Goal: Task Accomplishment & Management: Manage account settings

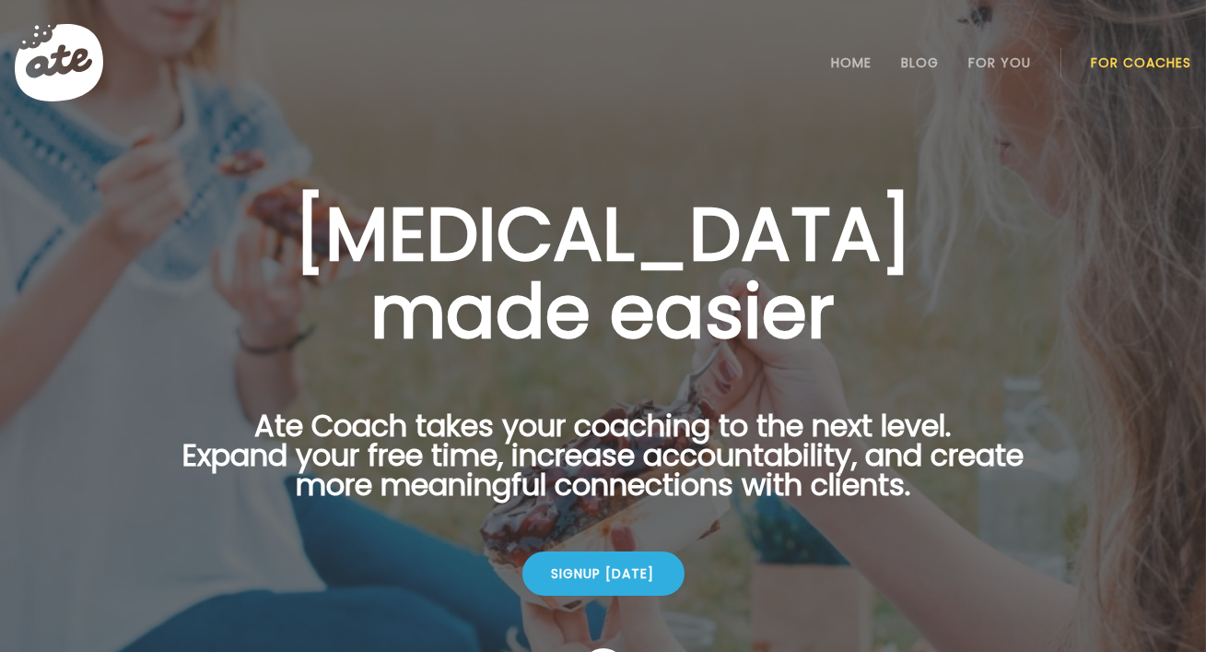
click at [1143, 67] on link "For Coaches" at bounding box center [1141, 62] width 100 height 15
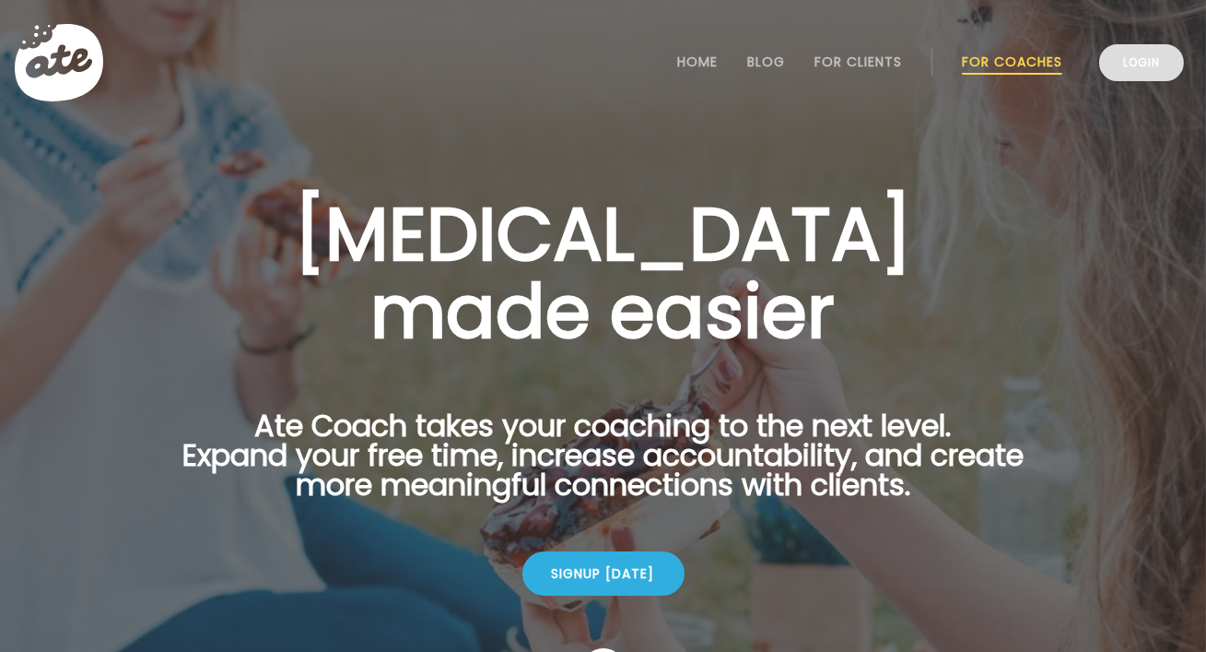
drag, startPoint x: 0, startPoint y: 0, endPoint x: 1143, endPoint y: 67, distance: 1144.8
click at [1143, 67] on link "Login" at bounding box center [1141, 62] width 85 height 37
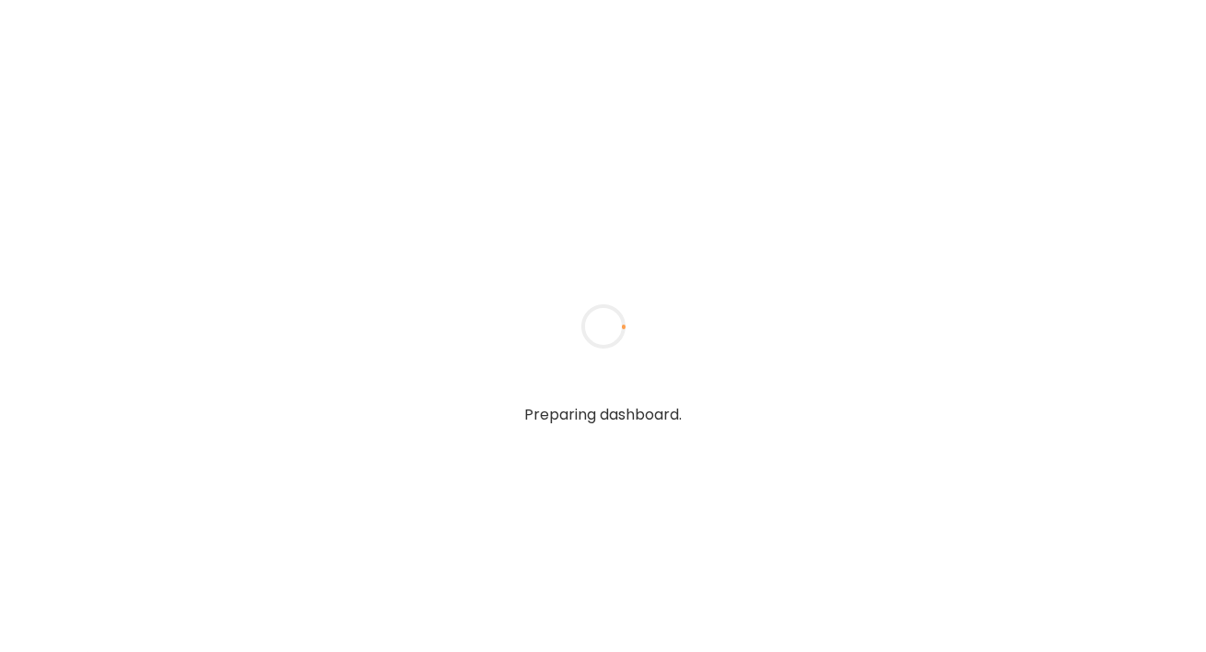
type textarea "**********"
type input "**********"
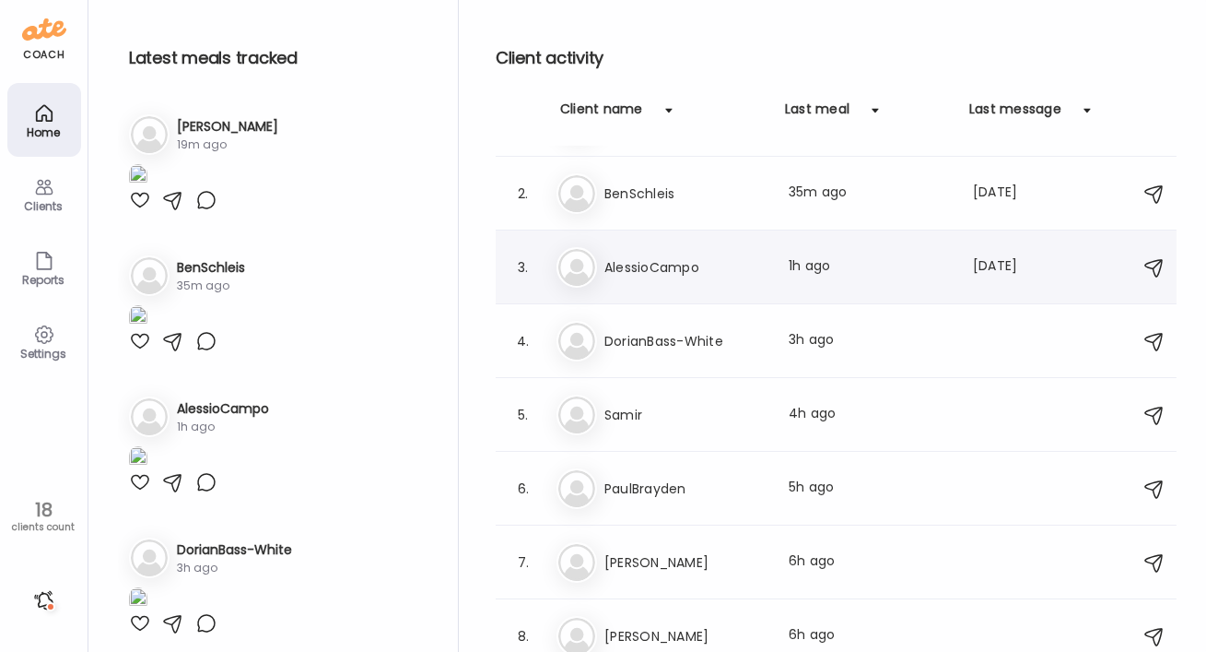
scroll to position [81, 0]
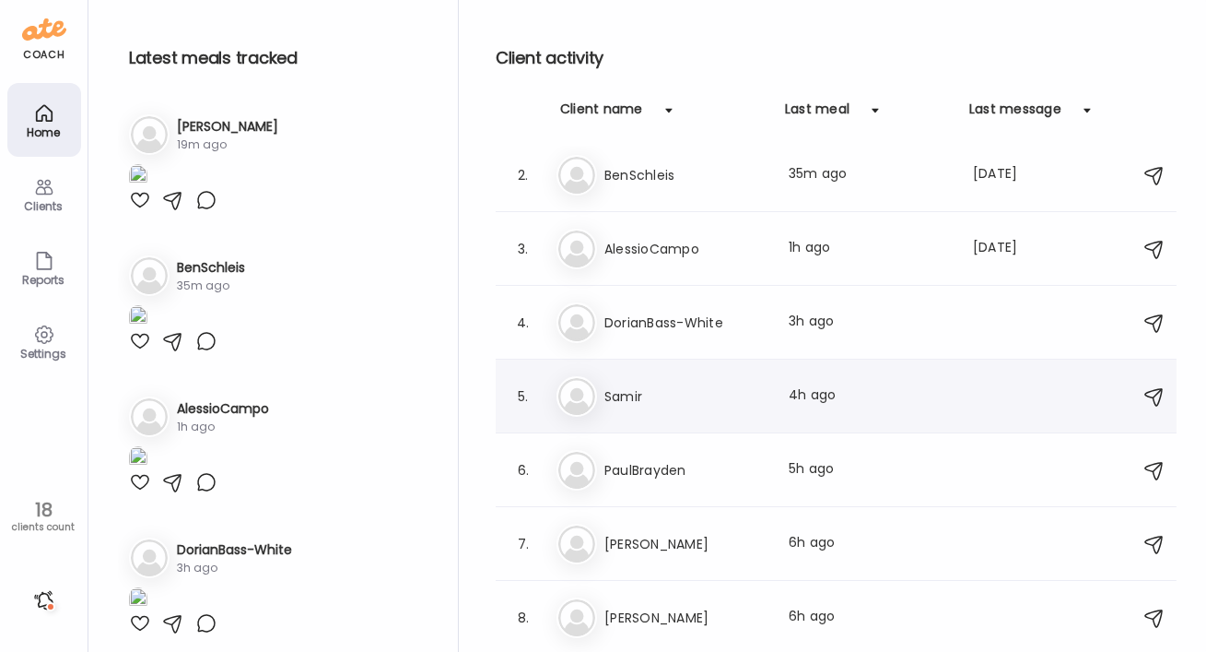
click at [624, 391] on h3 "Samir" at bounding box center [686, 396] width 162 height 22
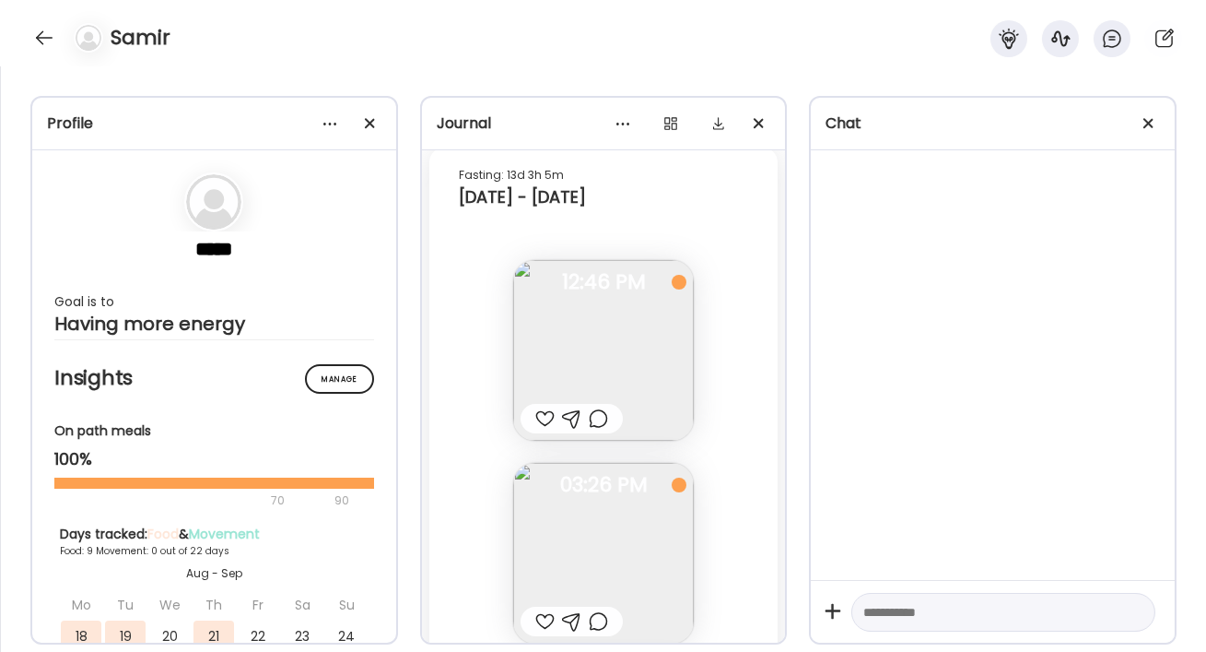
scroll to position [2145, 0]
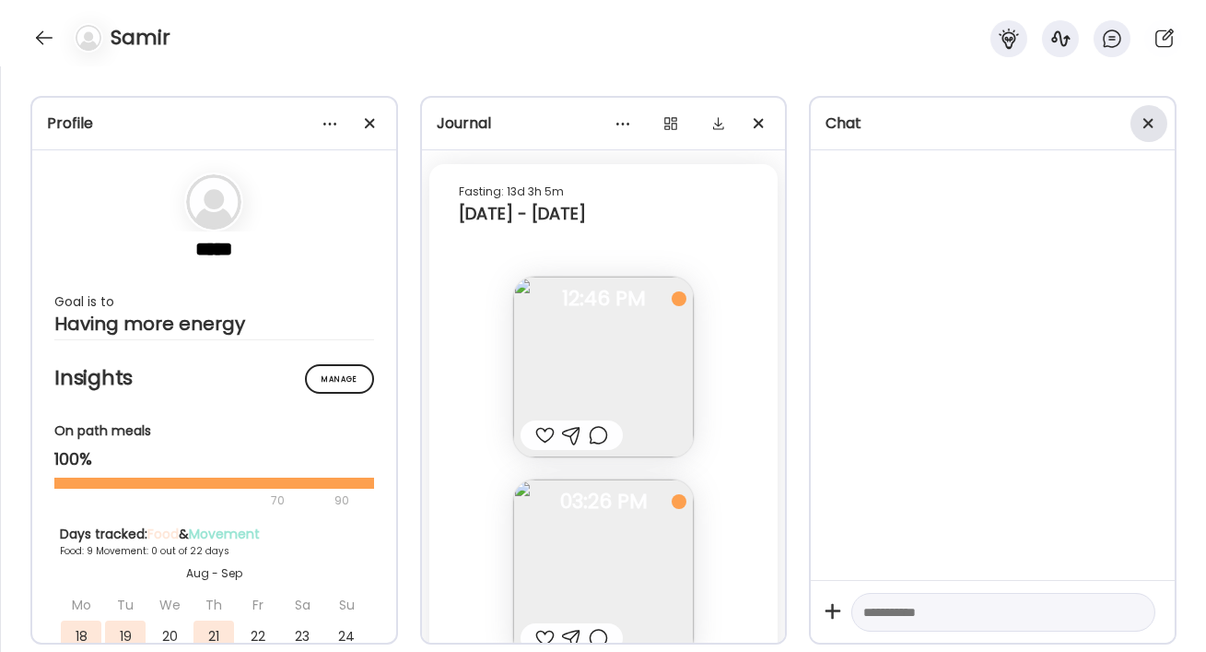
click at [1144, 115] on div at bounding box center [1149, 123] width 37 height 37
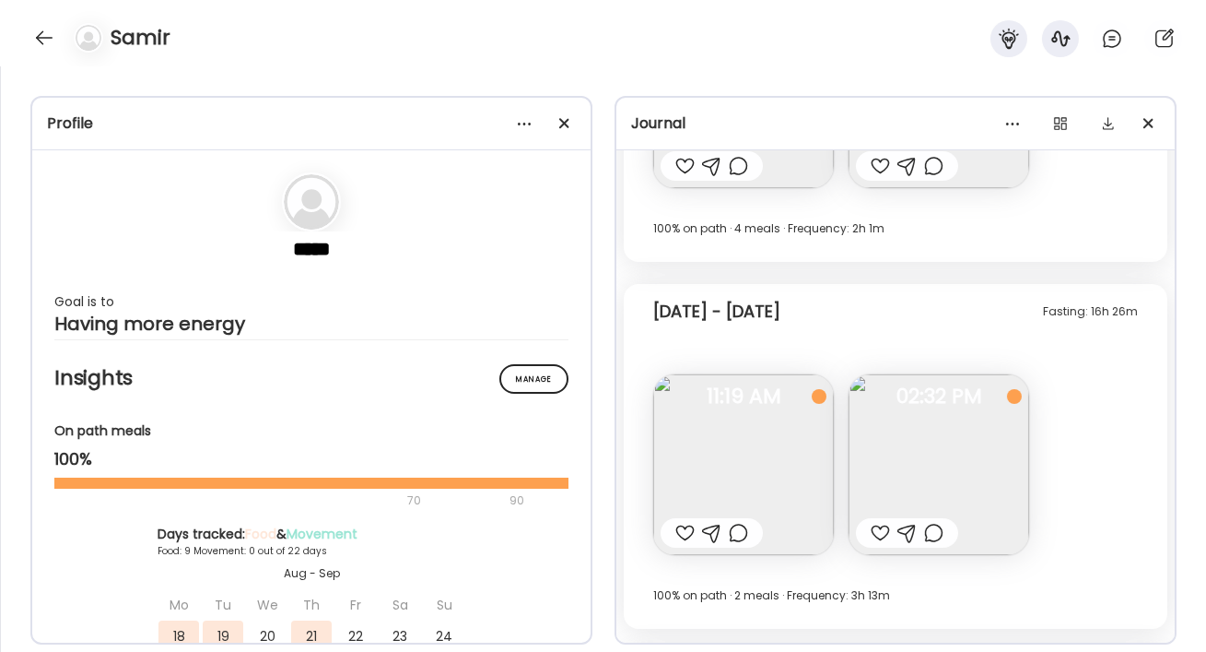
scroll to position [1687, 0]
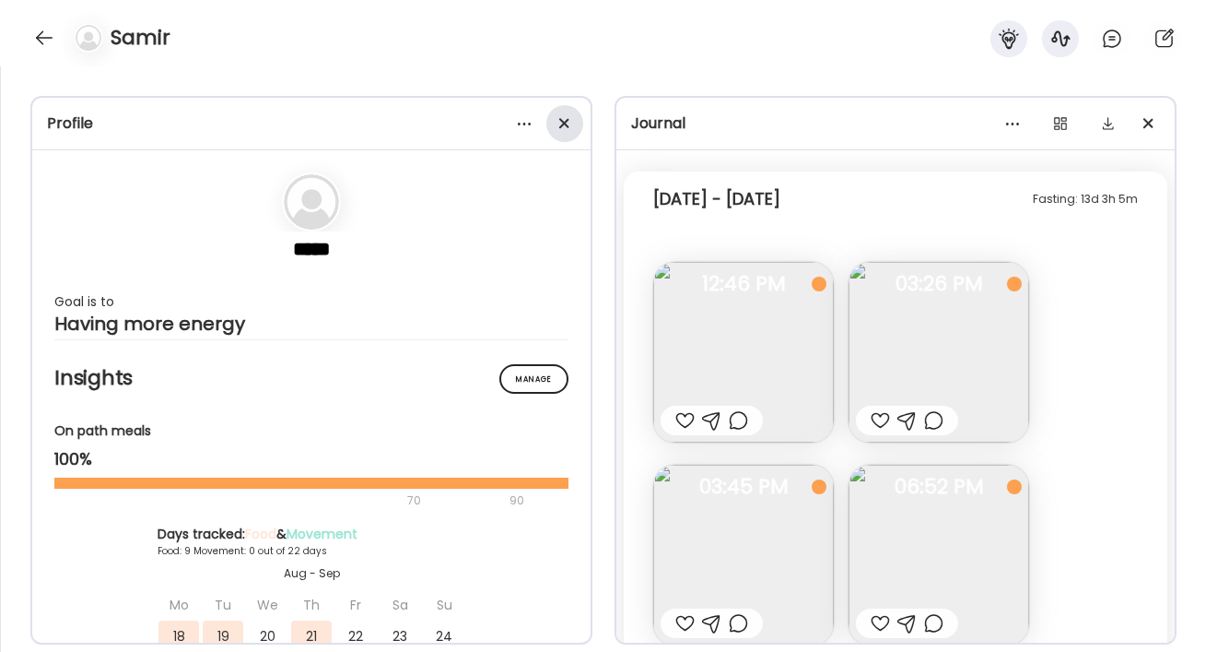
click at [567, 123] on div at bounding box center [565, 123] width 37 height 37
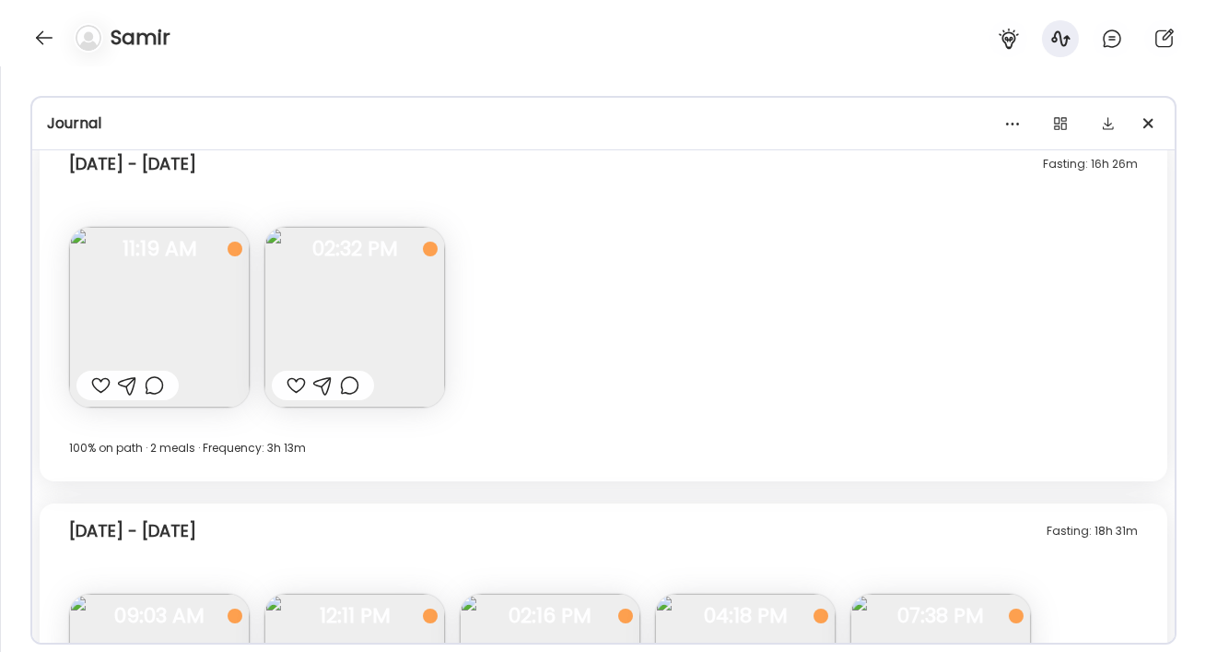
scroll to position [1937, 0]
